Goal: Entertainment & Leisure: Consume media (video, audio)

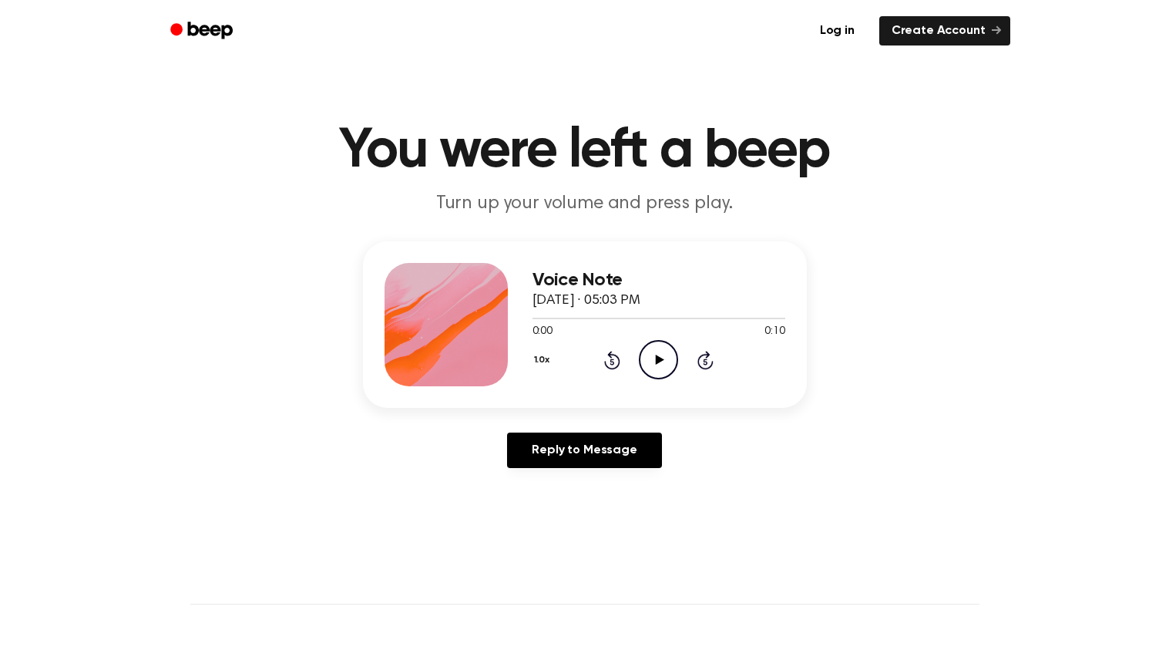
click at [642, 357] on icon "Play Audio" at bounding box center [658, 359] width 39 height 39
click at [664, 351] on icon "Play Audio" at bounding box center [658, 359] width 39 height 39
click at [664, 351] on icon "Pause Audio" at bounding box center [658, 359] width 39 height 39
click at [651, 367] on icon "Play Audio" at bounding box center [658, 359] width 39 height 39
click at [668, 371] on icon "Play Audio" at bounding box center [658, 359] width 39 height 39
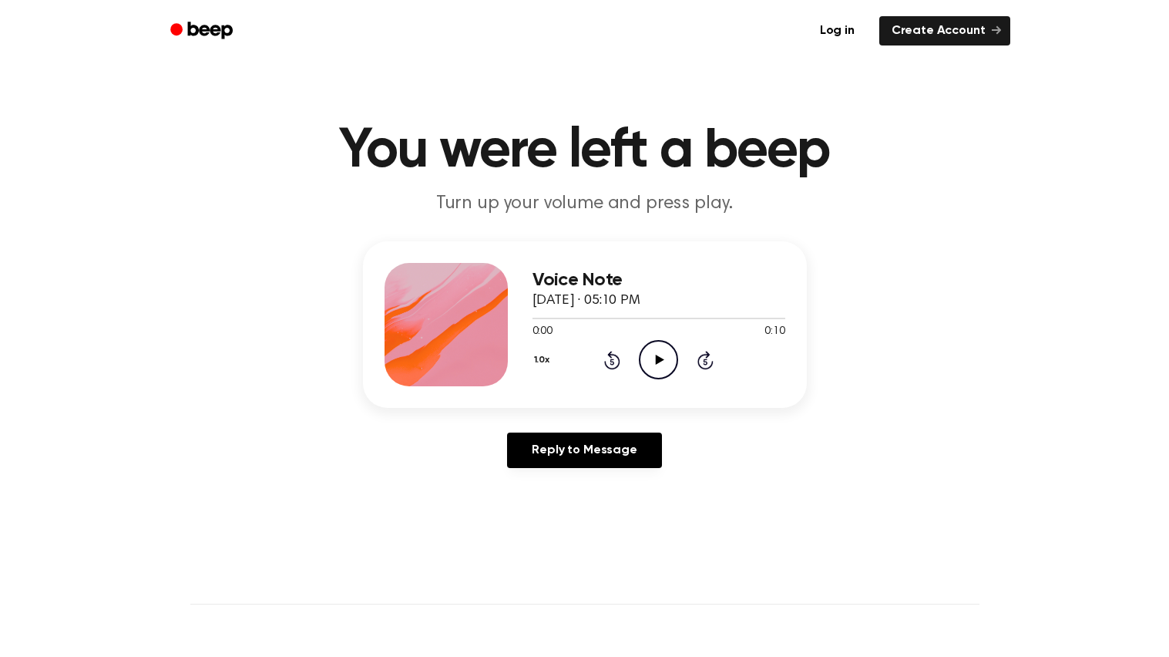
click at [660, 372] on icon "Play Audio" at bounding box center [658, 359] width 39 height 39
click at [664, 374] on icon "Pause Audio" at bounding box center [658, 359] width 39 height 39
click at [651, 355] on icon "Play Audio" at bounding box center [658, 359] width 39 height 39
click at [658, 351] on icon "Play Audio" at bounding box center [658, 359] width 39 height 39
click at [644, 345] on icon "Play Audio" at bounding box center [658, 359] width 39 height 39
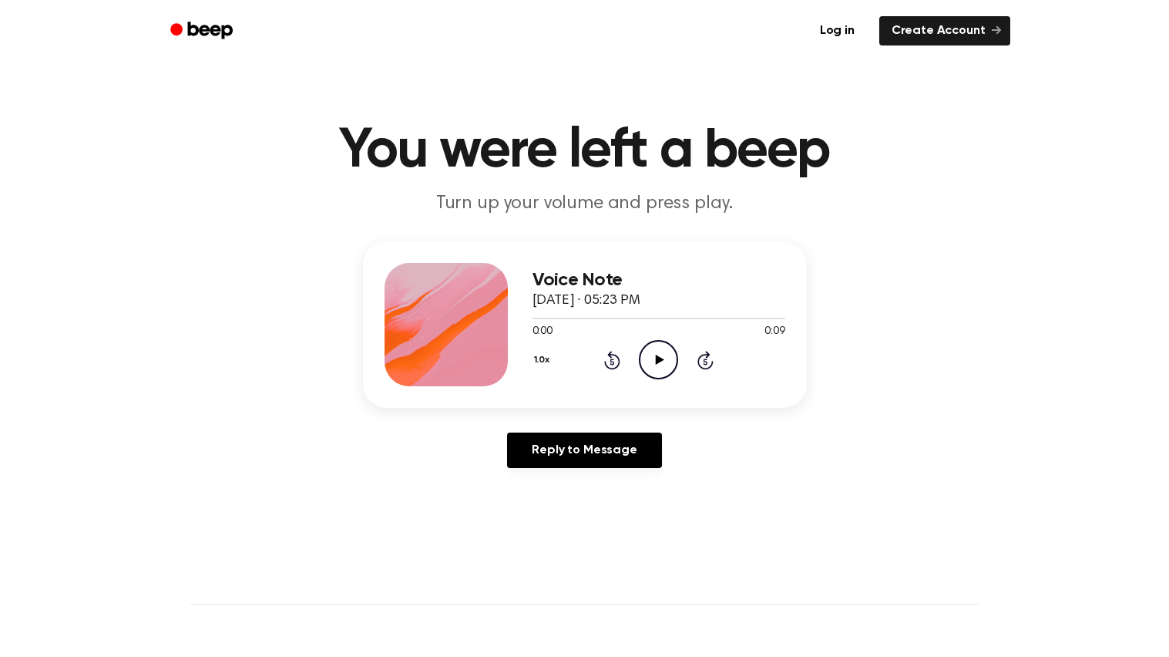
click at [640, 358] on circle at bounding box center [659, 360] width 38 height 38
click at [651, 351] on icon "Pause Audio" at bounding box center [658, 359] width 39 height 39
click at [658, 370] on icon "Play Audio" at bounding box center [658, 359] width 39 height 39
click at [655, 365] on icon "Play Audio" at bounding box center [658, 359] width 39 height 39
click at [637, 355] on div "1.0x Rewind 5 seconds Play Audio Skip 5 seconds" at bounding box center [659, 359] width 253 height 39
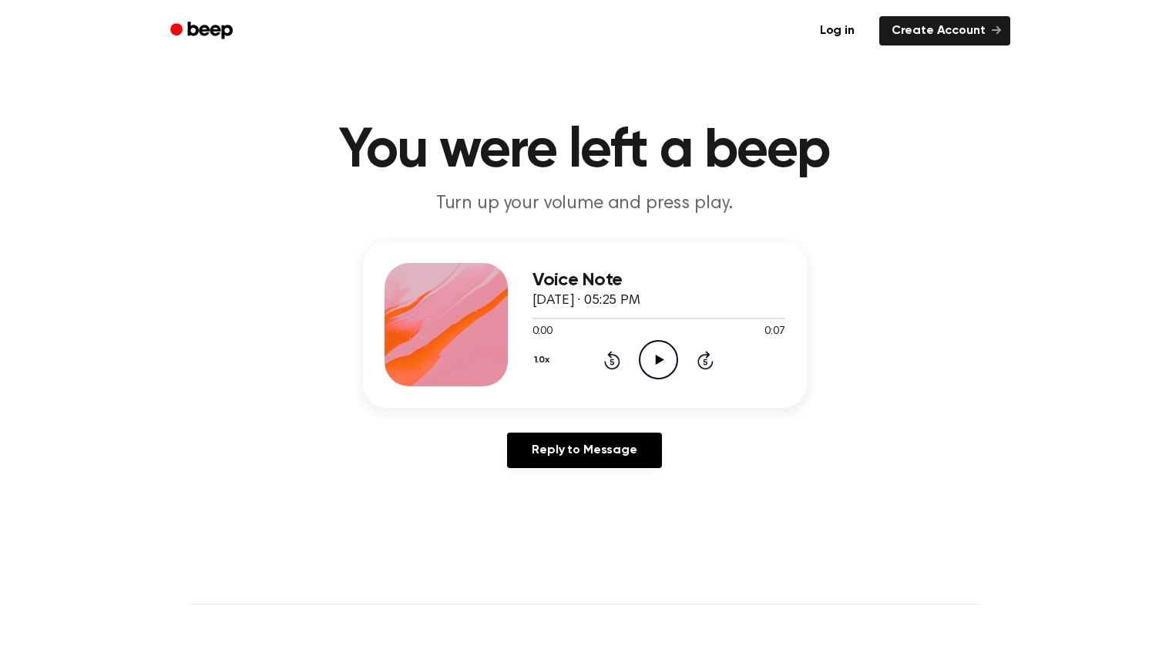
click at [653, 349] on icon "Play Audio" at bounding box center [658, 359] width 39 height 39
click at [656, 354] on icon "Play Audio" at bounding box center [658, 359] width 39 height 39
click at [656, 354] on icon "Pause Audio" at bounding box center [658, 359] width 39 height 39
click at [658, 353] on icon "Play Audio" at bounding box center [658, 359] width 39 height 39
click at [656, 355] on icon at bounding box center [660, 360] width 8 height 10
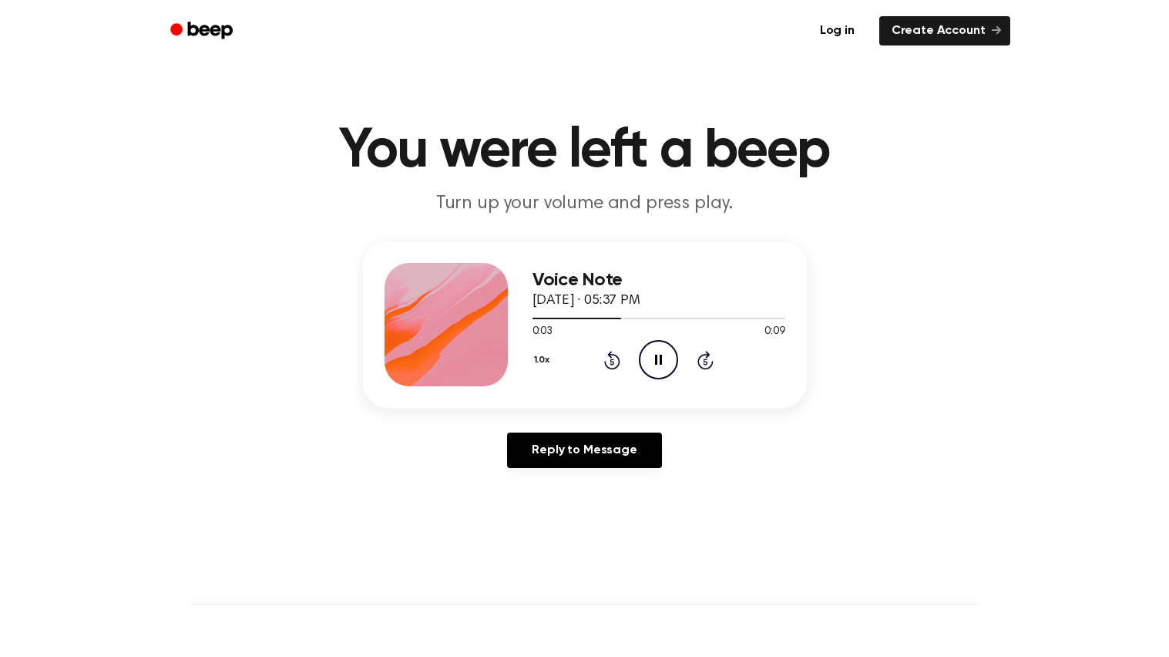
click at [662, 362] on icon "Pause Audio" at bounding box center [658, 359] width 39 height 39
